Goal: Book appointment/travel/reservation

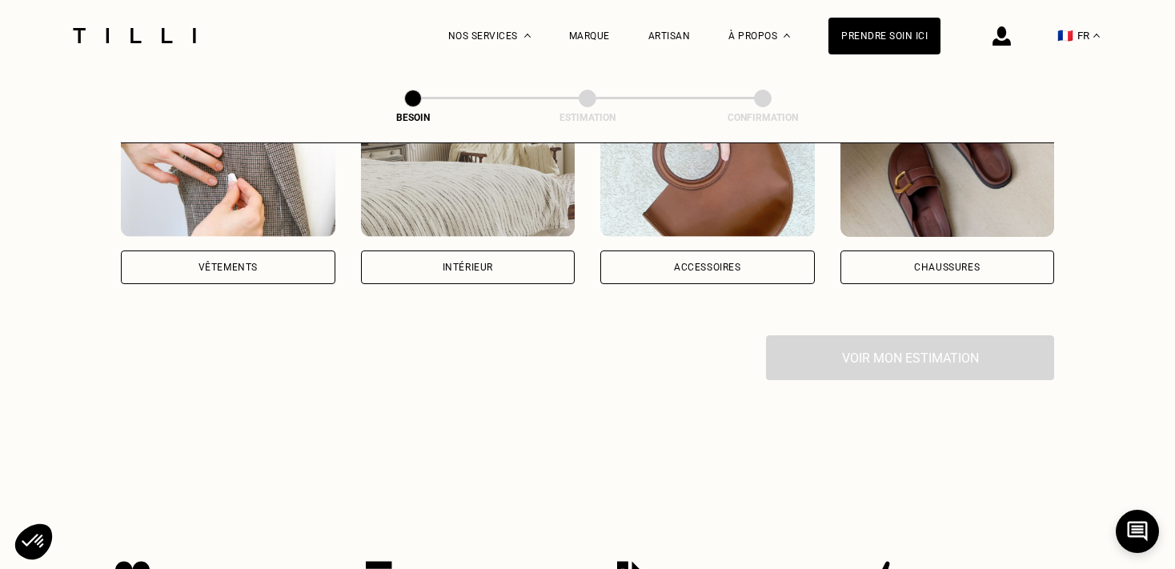
scroll to position [154, 0]
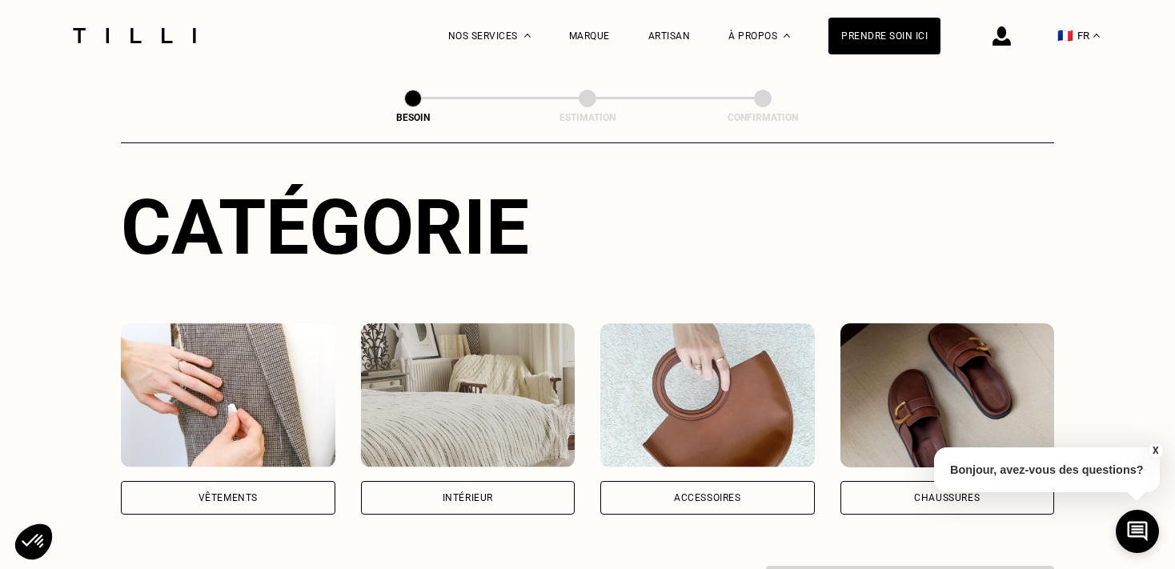
click at [424, 481] on div "Intérieur" at bounding box center [468, 498] width 214 height 34
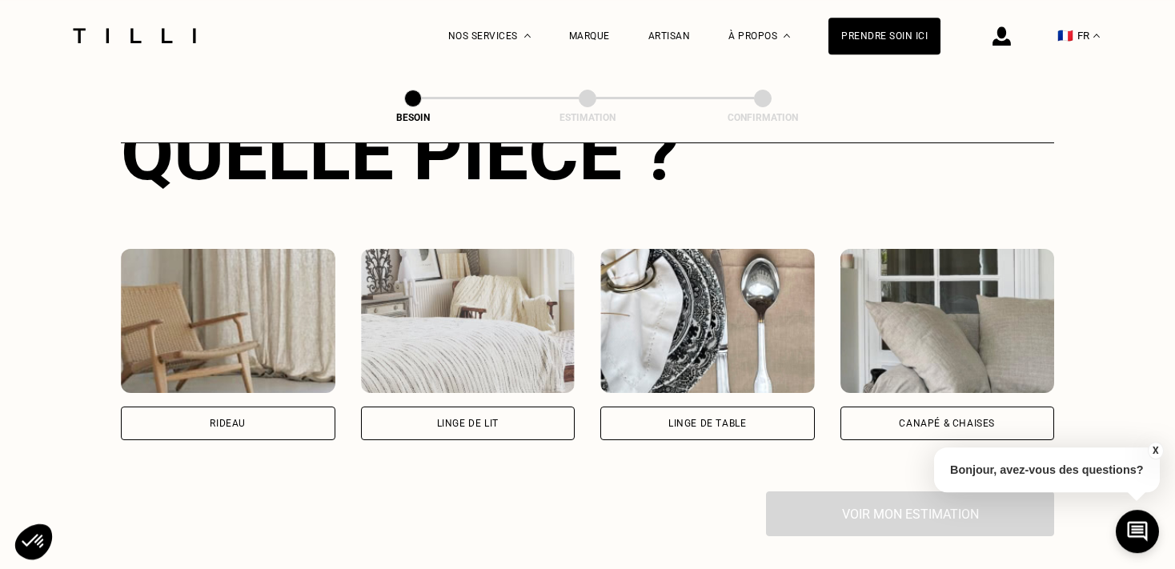
scroll to position [675, 0]
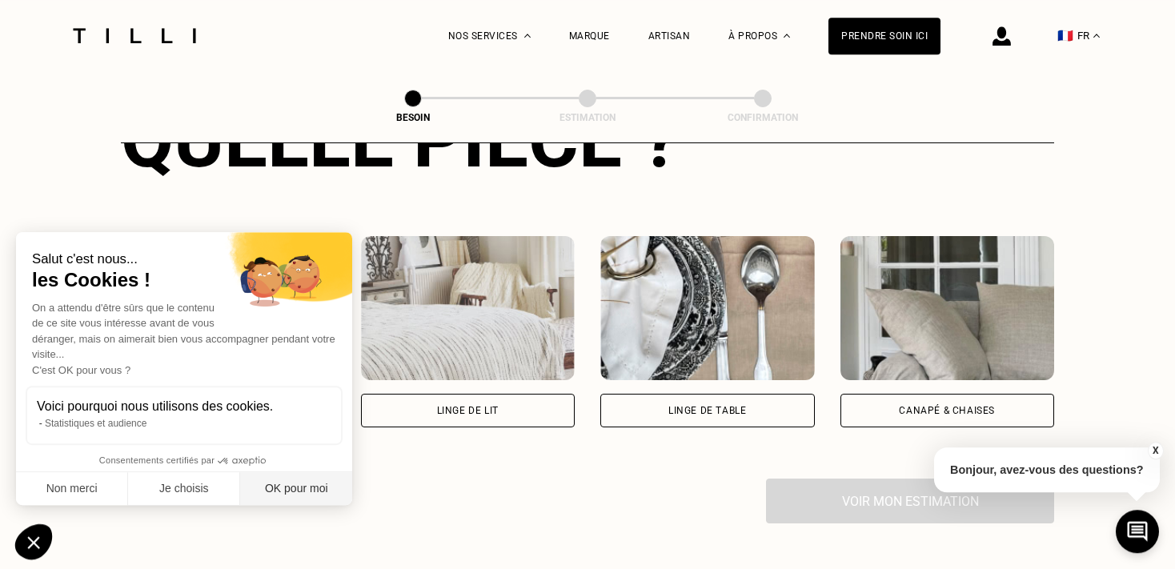
click at [287, 486] on button "OK pour moi" at bounding box center [296, 489] width 112 height 34
checkbox input "true"
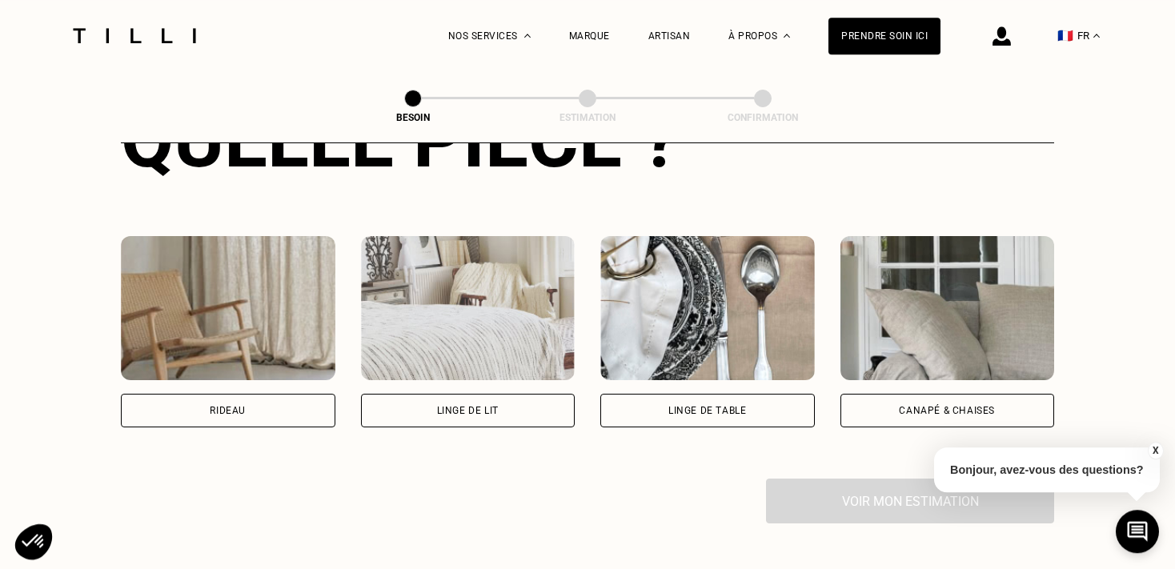
click at [266, 394] on div "Rideau" at bounding box center [228, 411] width 214 height 34
select select "FR"
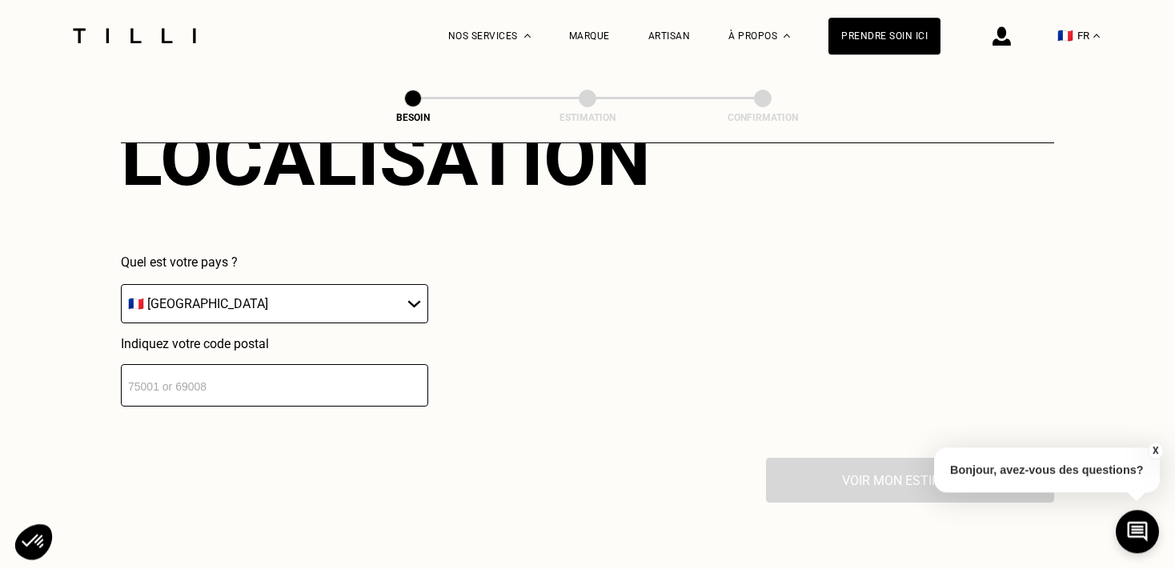
scroll to position [1112, 0]
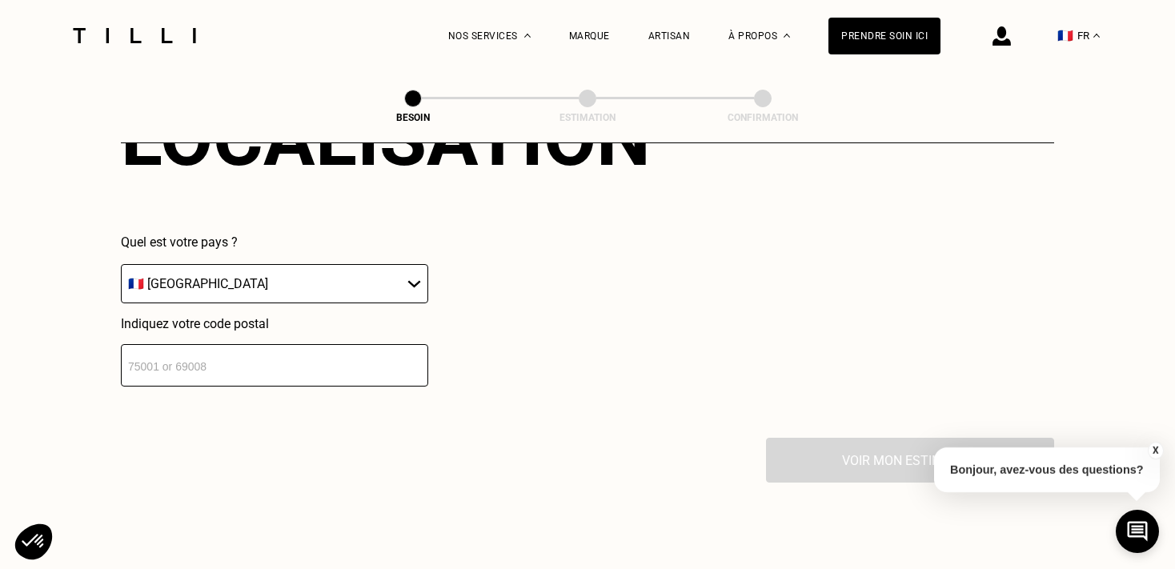
click at [206, 359] on input "number" at bounding box center [274, 365] width 307 height 42
type input "1"
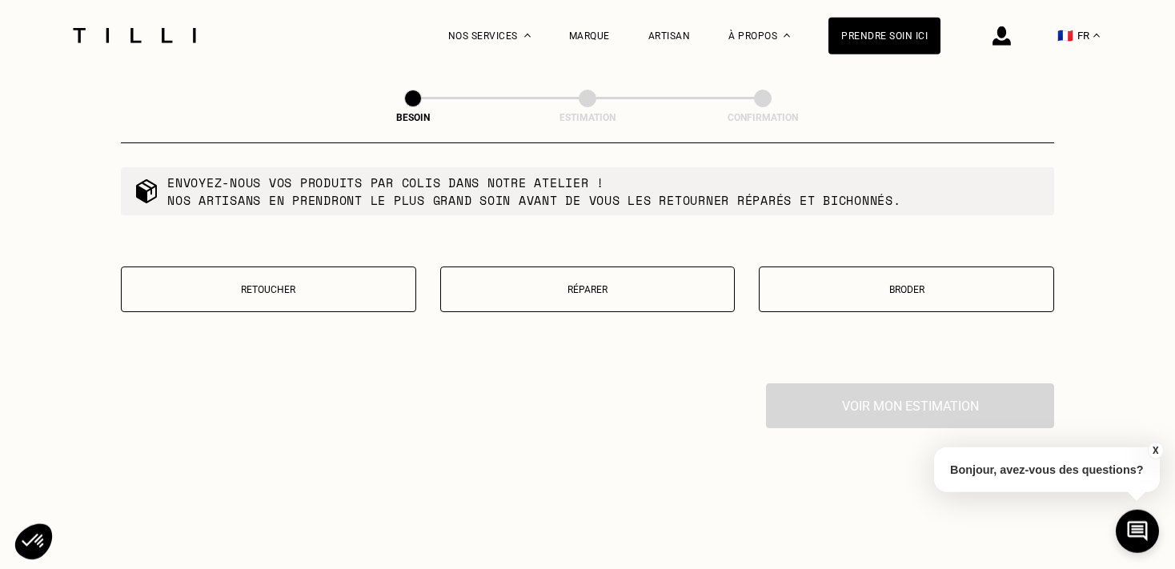
scroll to position [1588, 0]
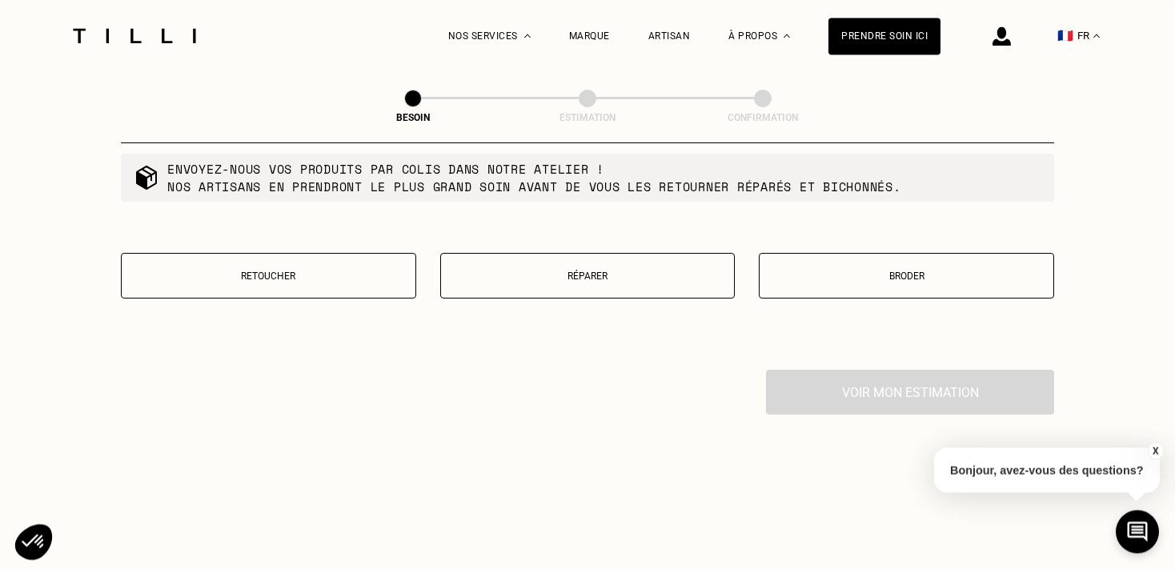
type input "50380"
click at [192, 270] on p "Retoucher" at bounding box center [269, 275] width 278 height 11
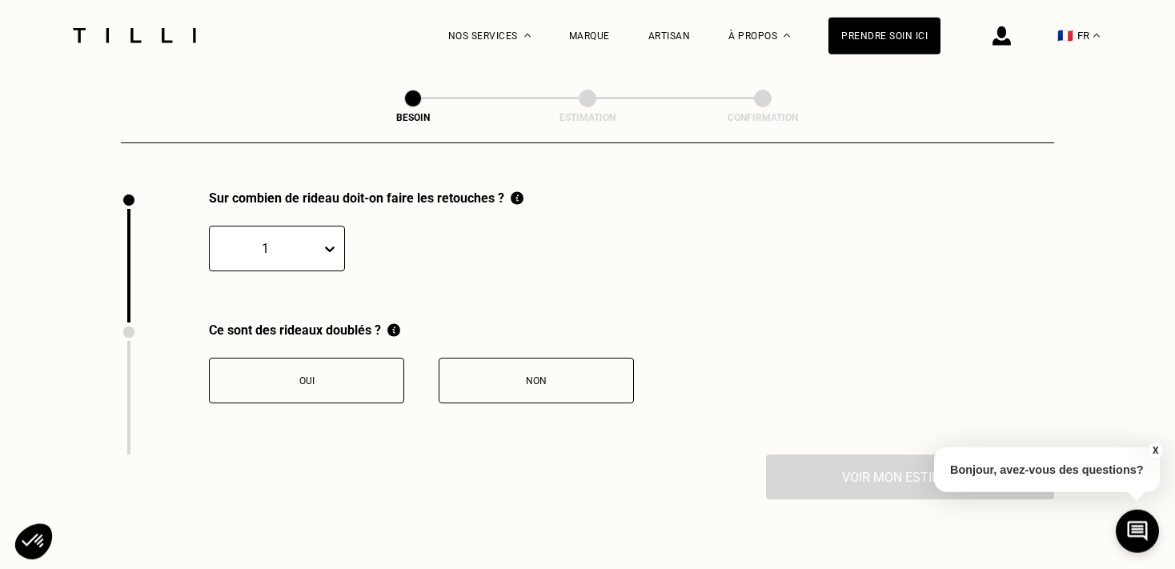
scroll to position [1768, 0]
click at [332, 240] on icon at bounding box center [330, 248] width 16 height 16
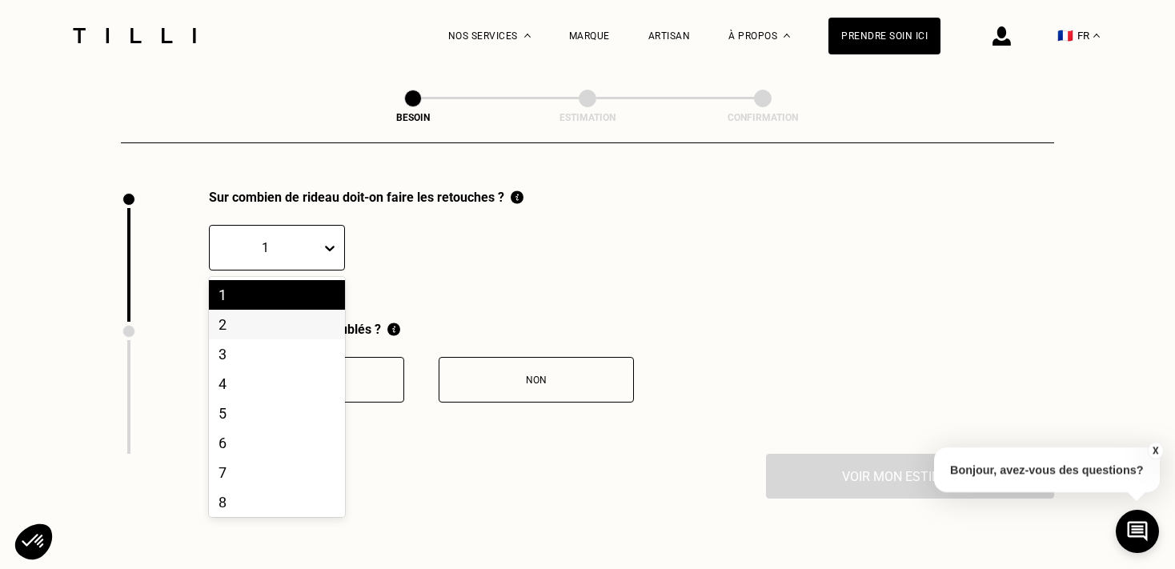
click at [258, 325] on div "2" at bounding box center [277, 325] width 136 height 30
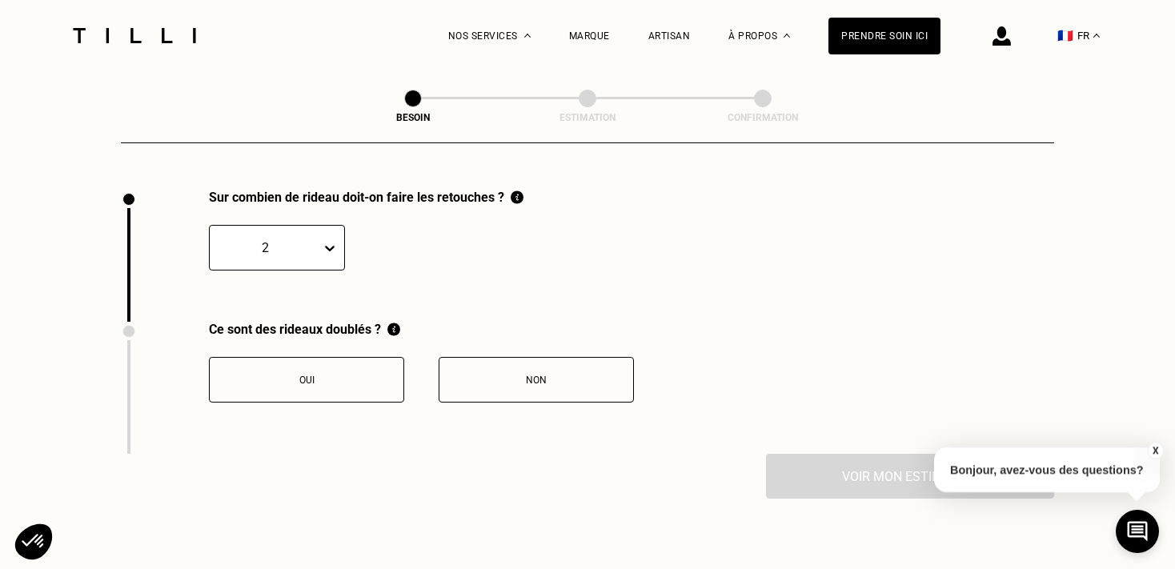
click at [495, 375] on div "Non" at bounding box center [536, 380] width 178 height 11
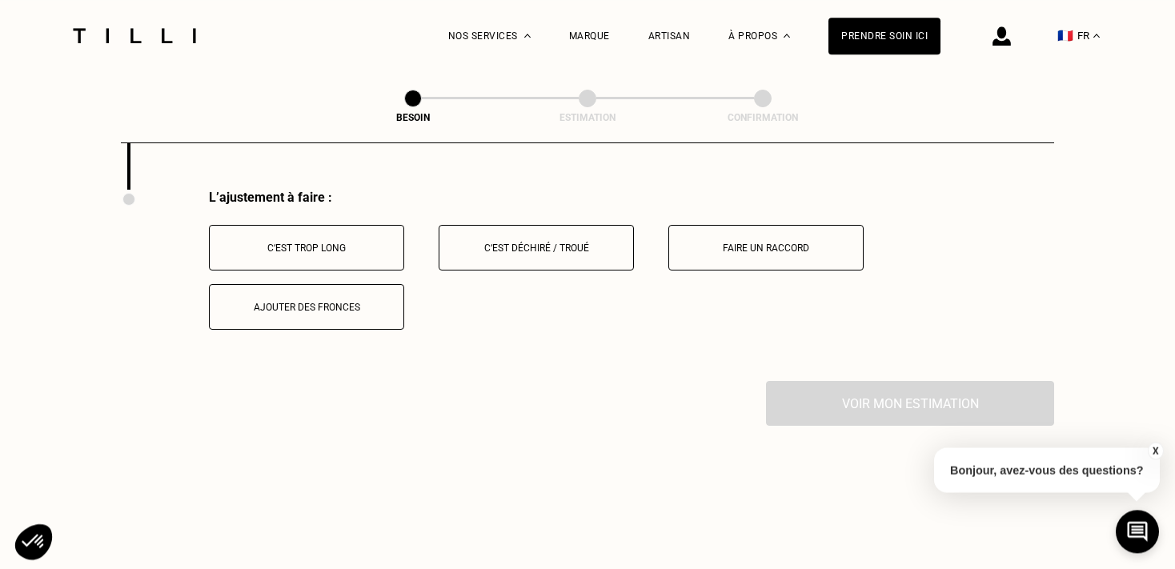
scroll to position [2033, 0]
click at [287, 242] on div "C‘est trop long" at bounding box center [307, 247] width 178 height 11
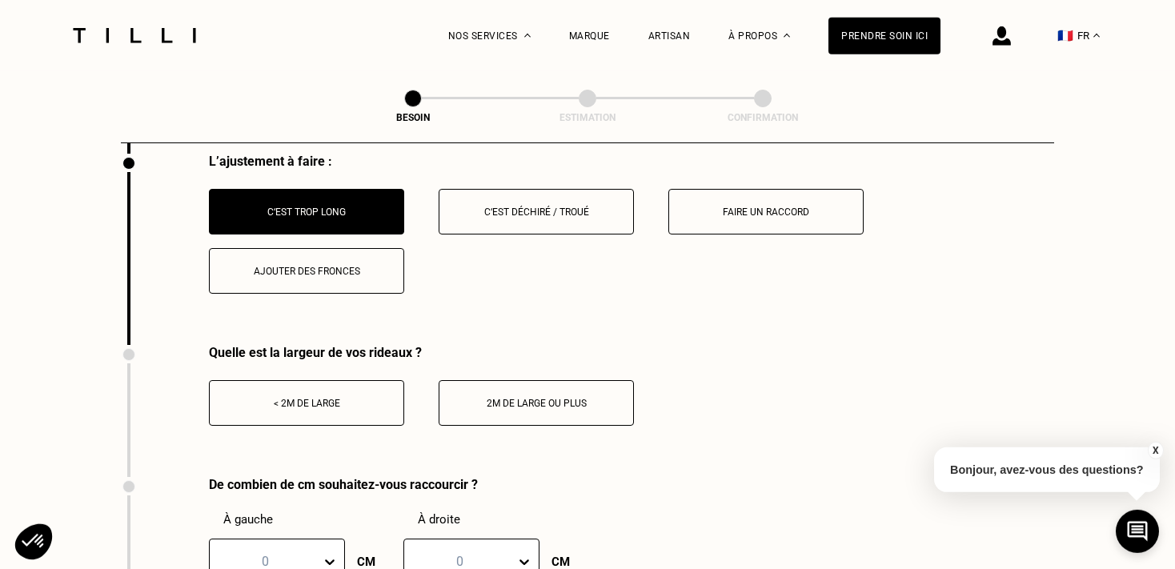
scroll to position [2109, 0]
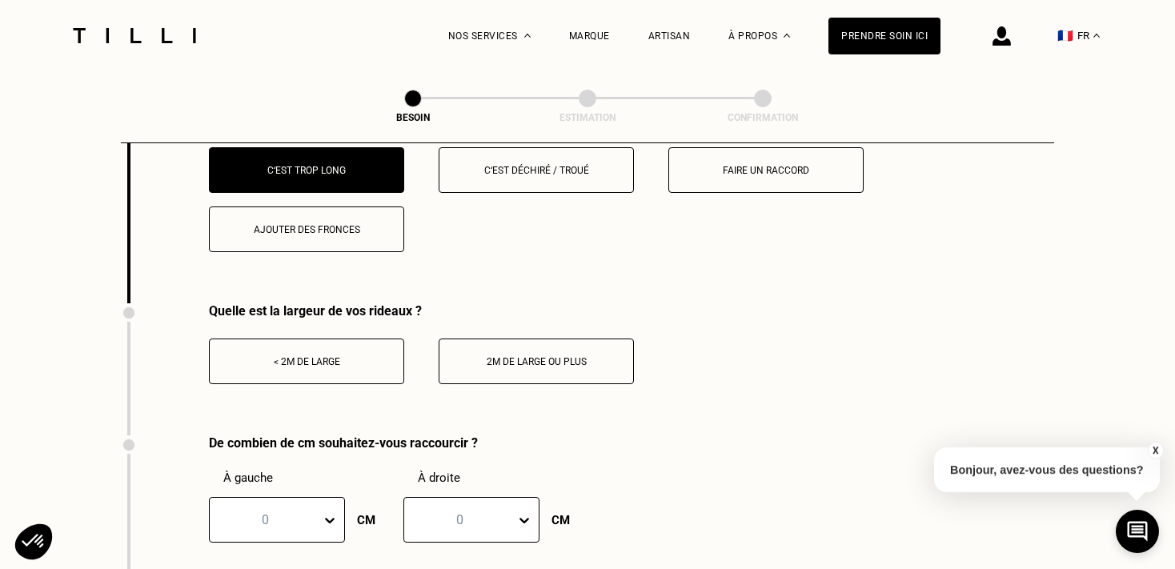
click at [319, 356] on div "< 2m de large" at bounding box center [307, 361] width 178 height 11
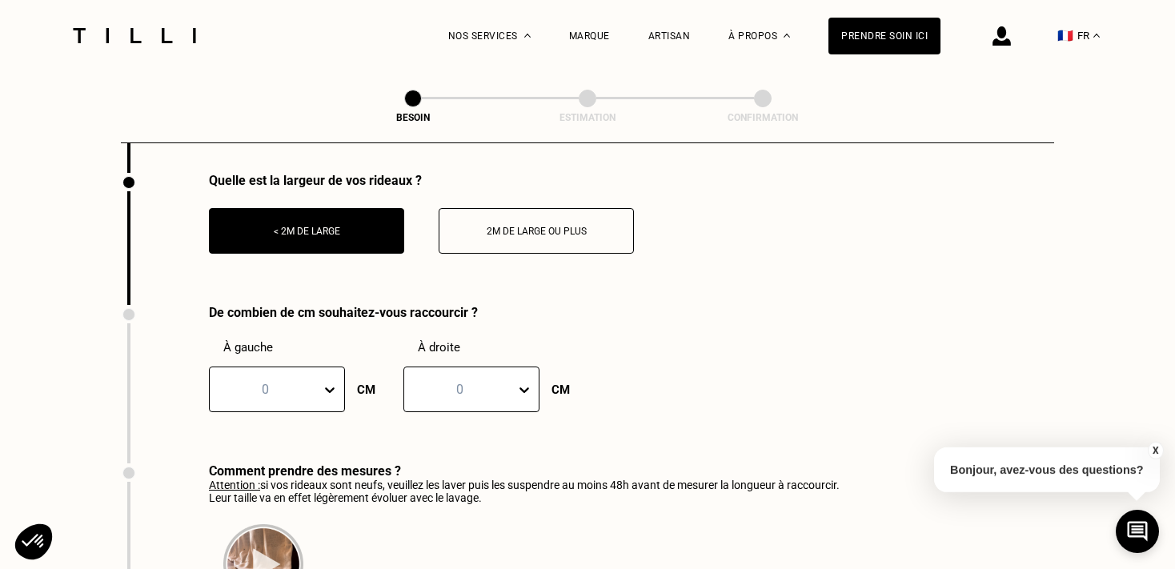
scroll to position [2263, 0]
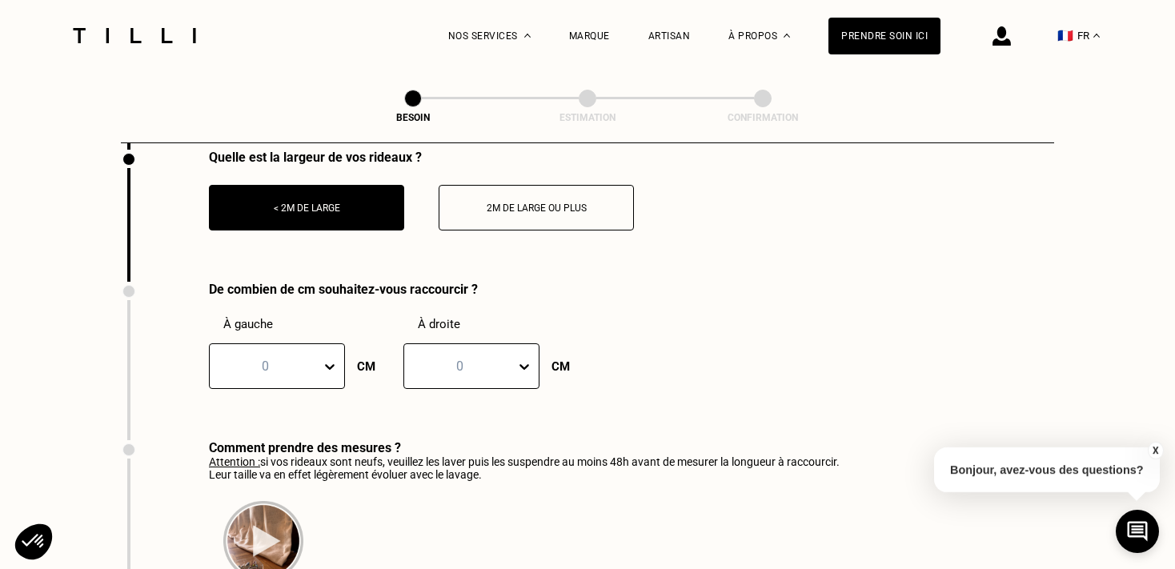
click at [272, 347] on div "0" at bounding box center [277, 366] width 136 height 46
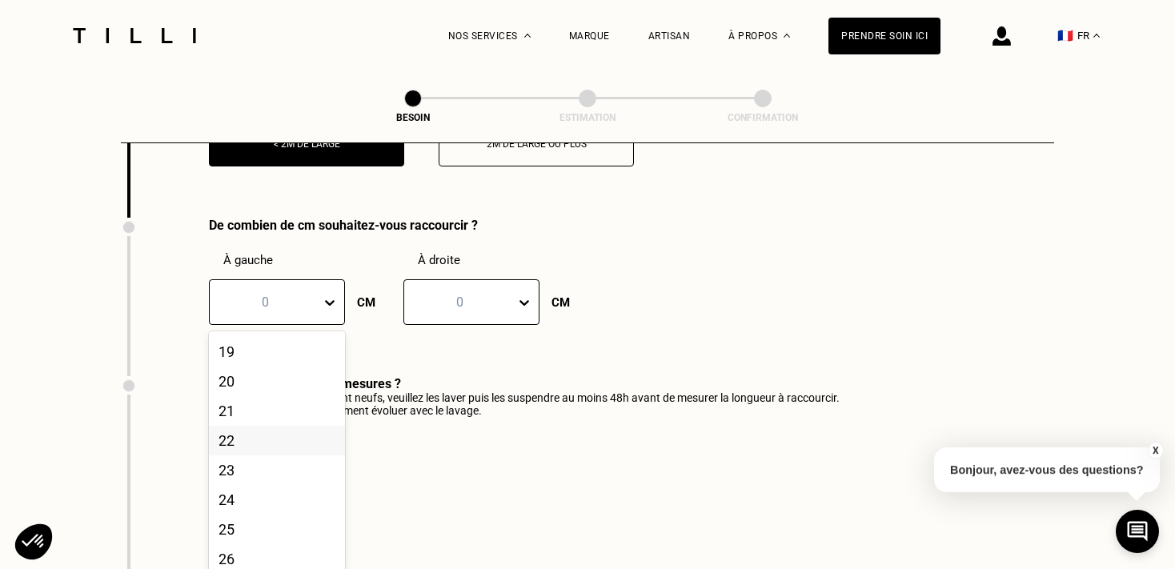
scroll to position [519, 0]
click at [227, 418] on div "20" at bounding box center [277, 423] width 136 height 30
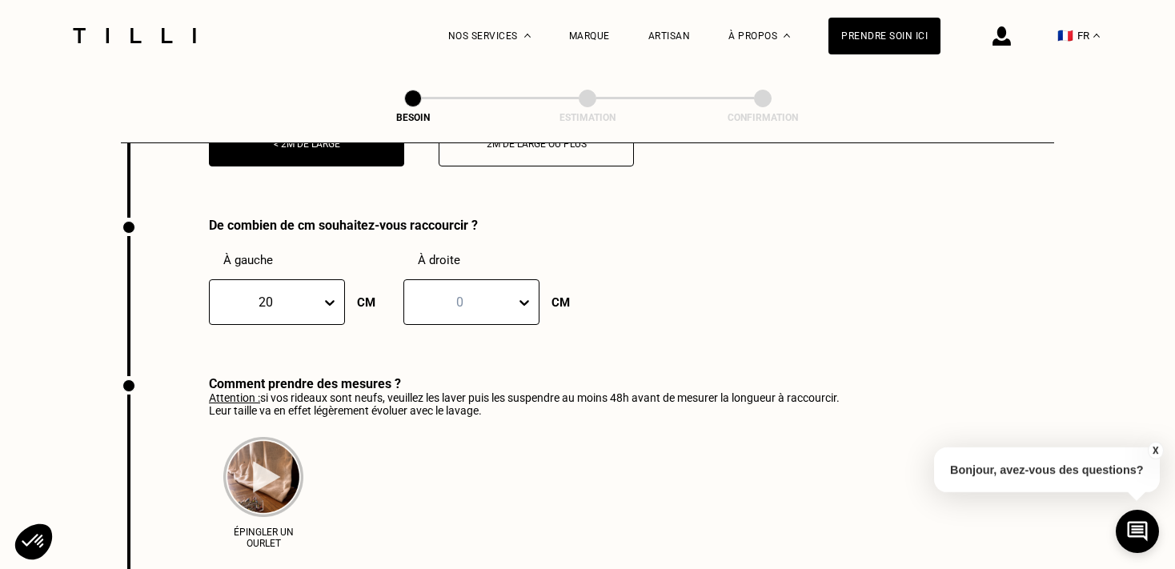
click at [474, 293] on div at bounding box center [459, 302] width 95 height 18
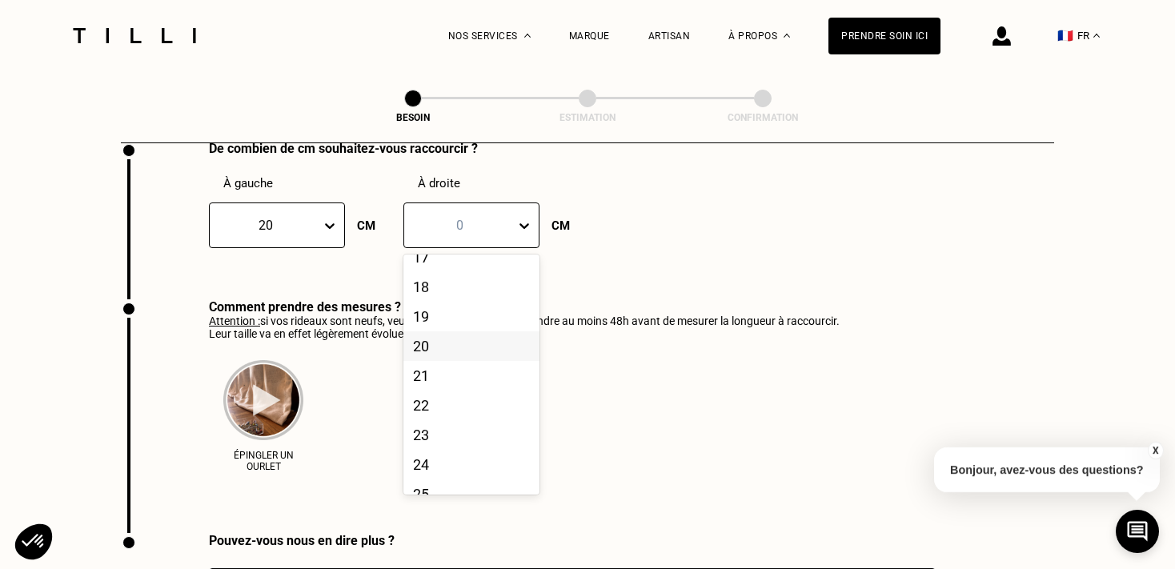
click at [416, 350] on div "20" at bounding box center [471, 346] width 136 height 30
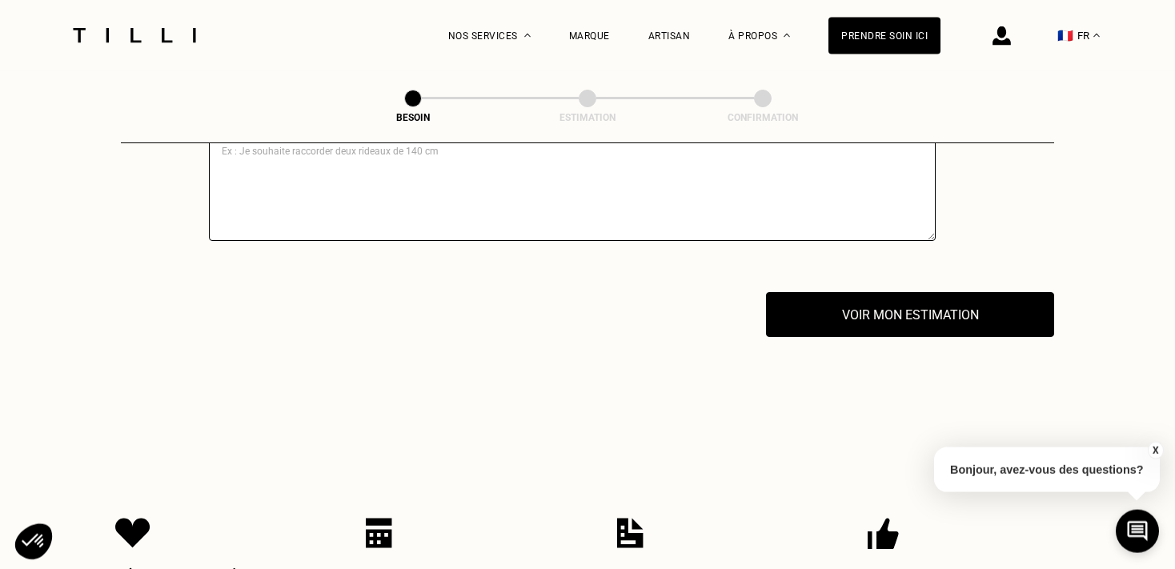
scroll to position [2865, 0]
